Goal: Task Accomplishment & Management: Use online tool/utility

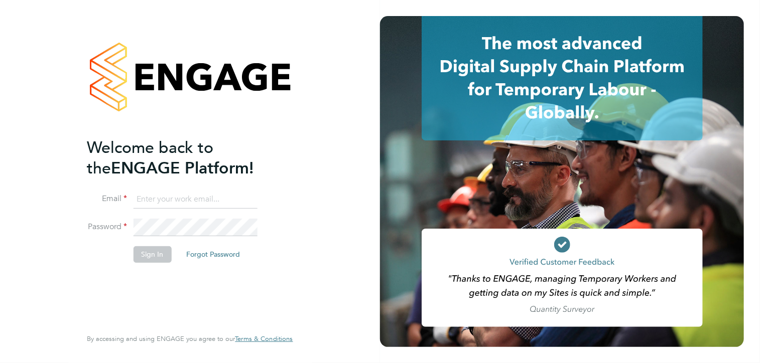
type input "pcunningham@spheresolutions.co.uk"
click at [143, 248] on button "Sign In" at bounding box center [152, 254] width 38 height 16
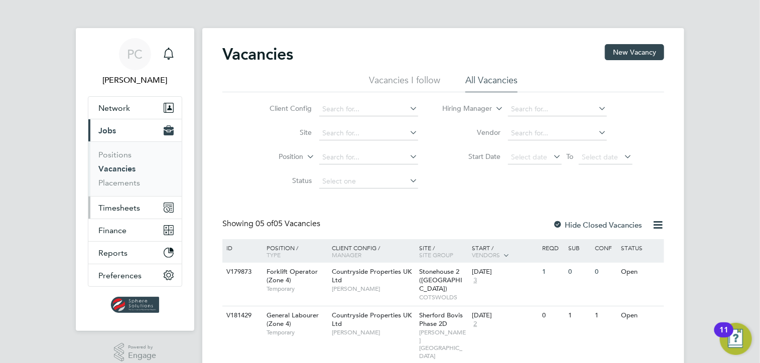
click at [145, 207] on button "Timesheets" at bounding box center [134, 208] width 93 height 22
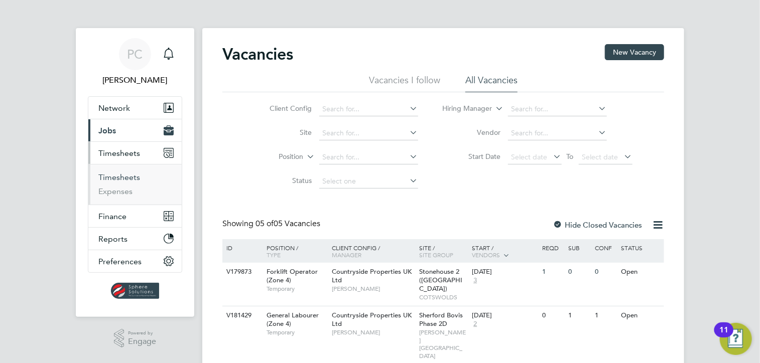
click at [133, 173] on link "Timesheets" at bounding box center [119, 178] width 42 height 10
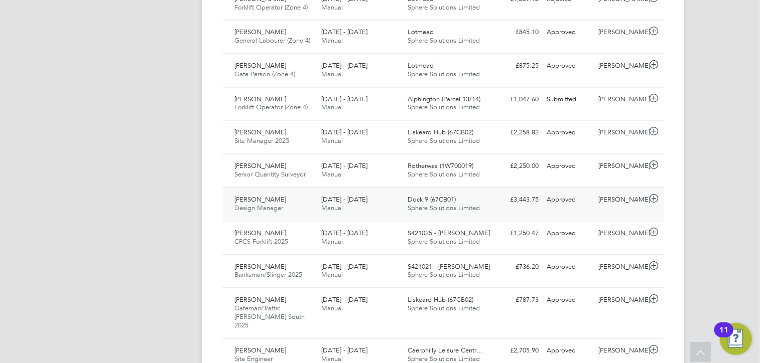
click at [388, 208] on div "[DATE] - [DATE] Manual" at bounding box center [360, 204] width 87 height 25
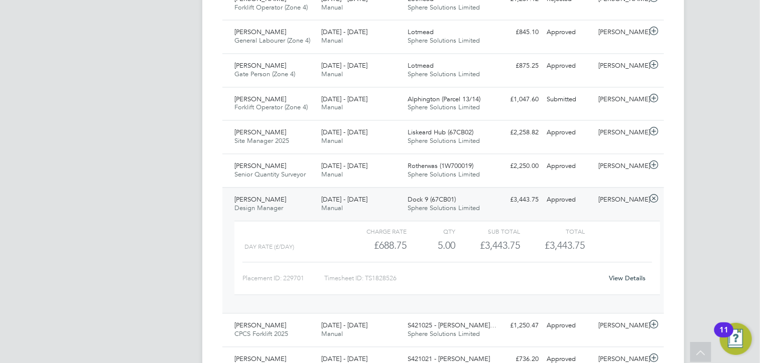
click at [628, 276] on link "View Details" at bounding box center [627, 279] width 37 height 9
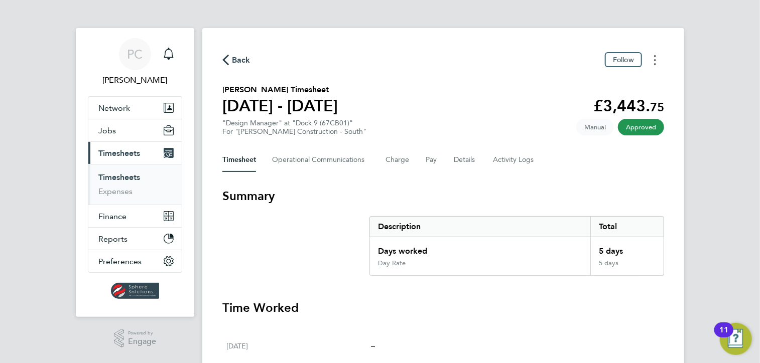
click at [658, 64] on button "Timesheets Menu" at bounding box center [655, 60] width 18 height 16
click at [614, 89] on link "Download timesheet" at bounding box center [604, 82] width 120 height 20
